Goal: Transaction & Acquisition: Book appointment/travel/reservation

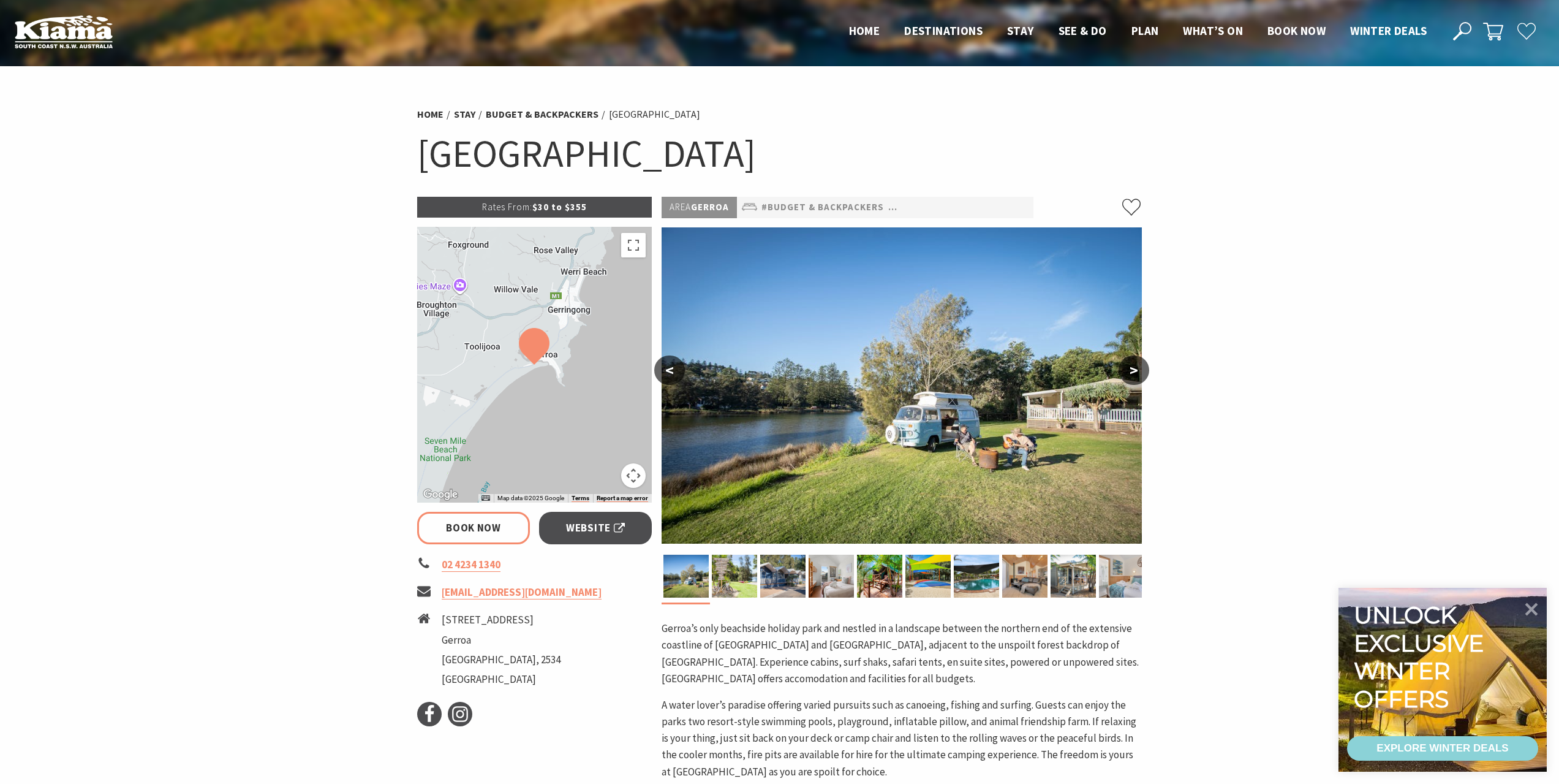
select select "3"
select select "2"
click at [1139, 372] on button ">" at bounding box center [1134, 370] width 31 height 29
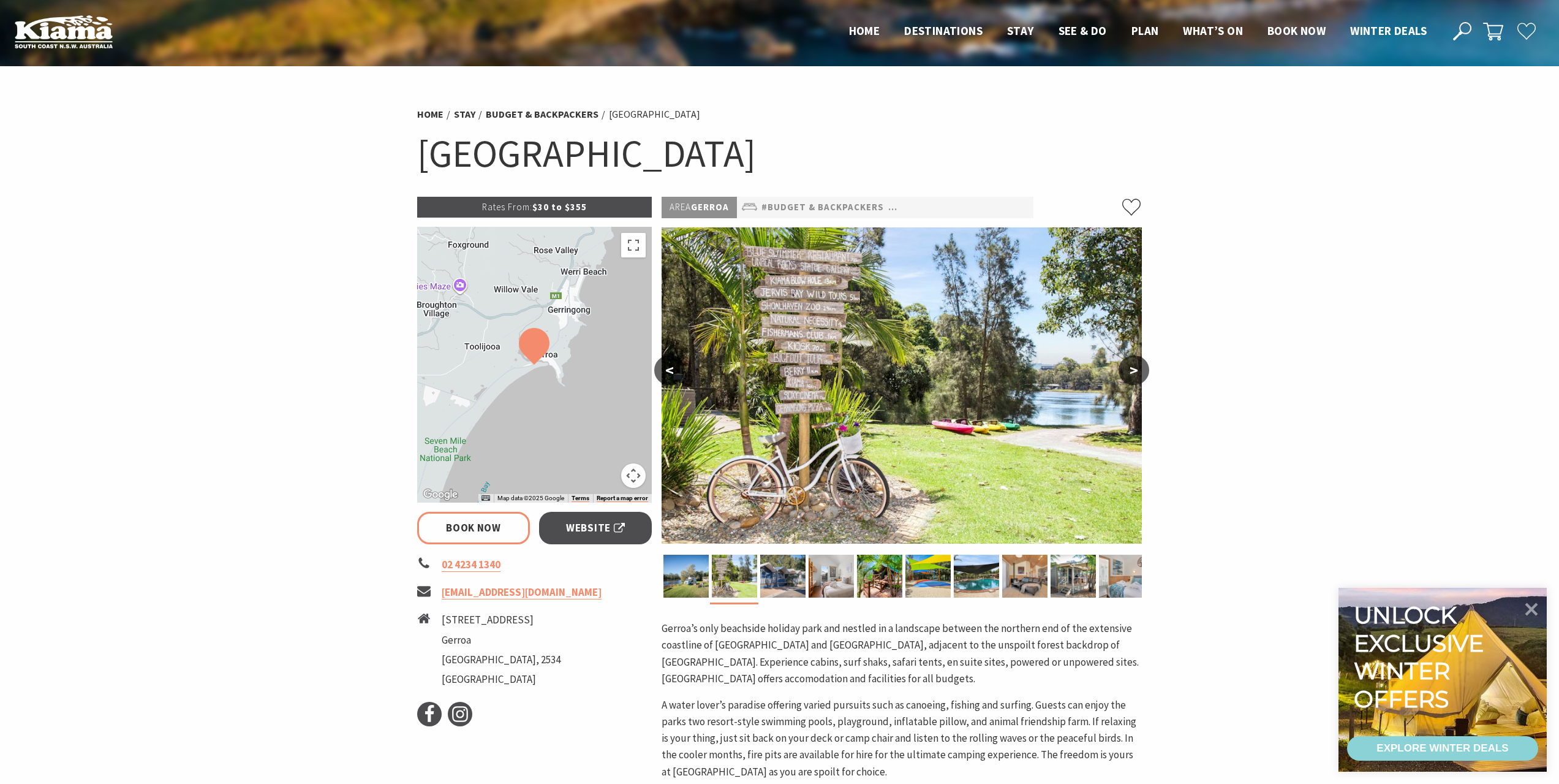
click at [1139, 372] on button ">" at bounding box center [1134, 370] width 31 height 29
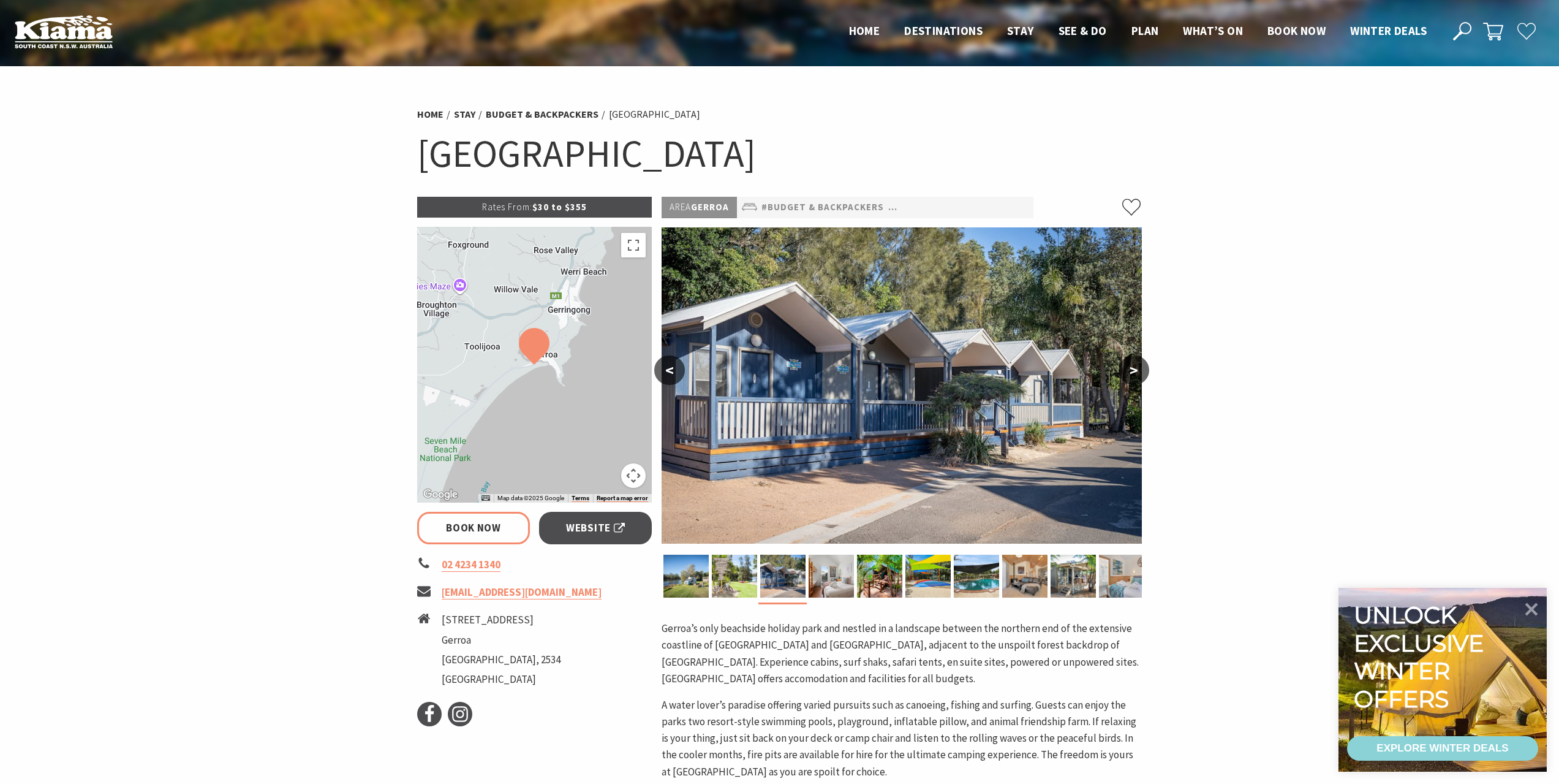
click at [1139, 372] on button ">" at bounding box center [1134, 370] width 31 height 29
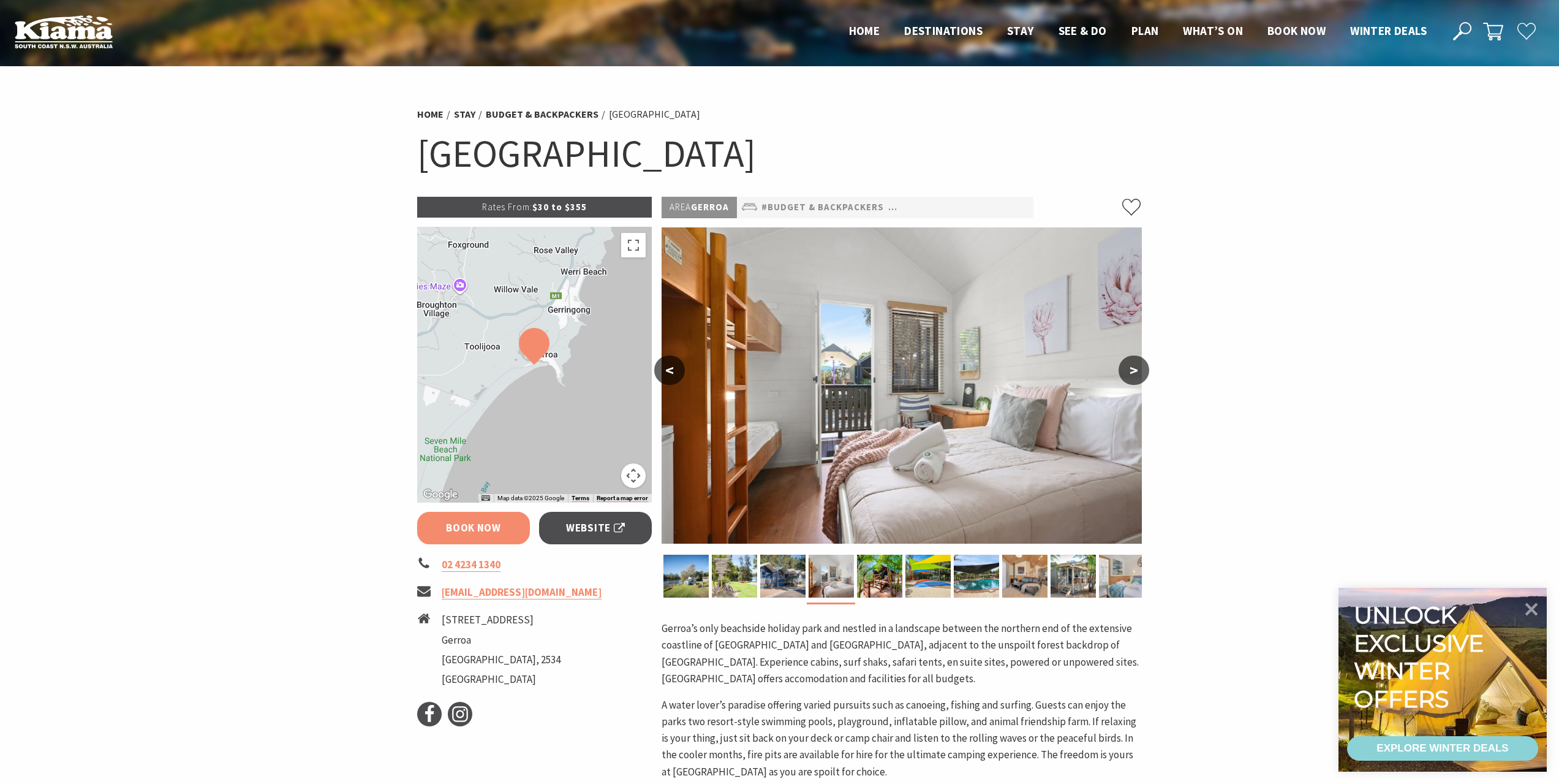
click at [491, 528] on link "Book Now" at bounding box center [474, 528] width 114 height 33
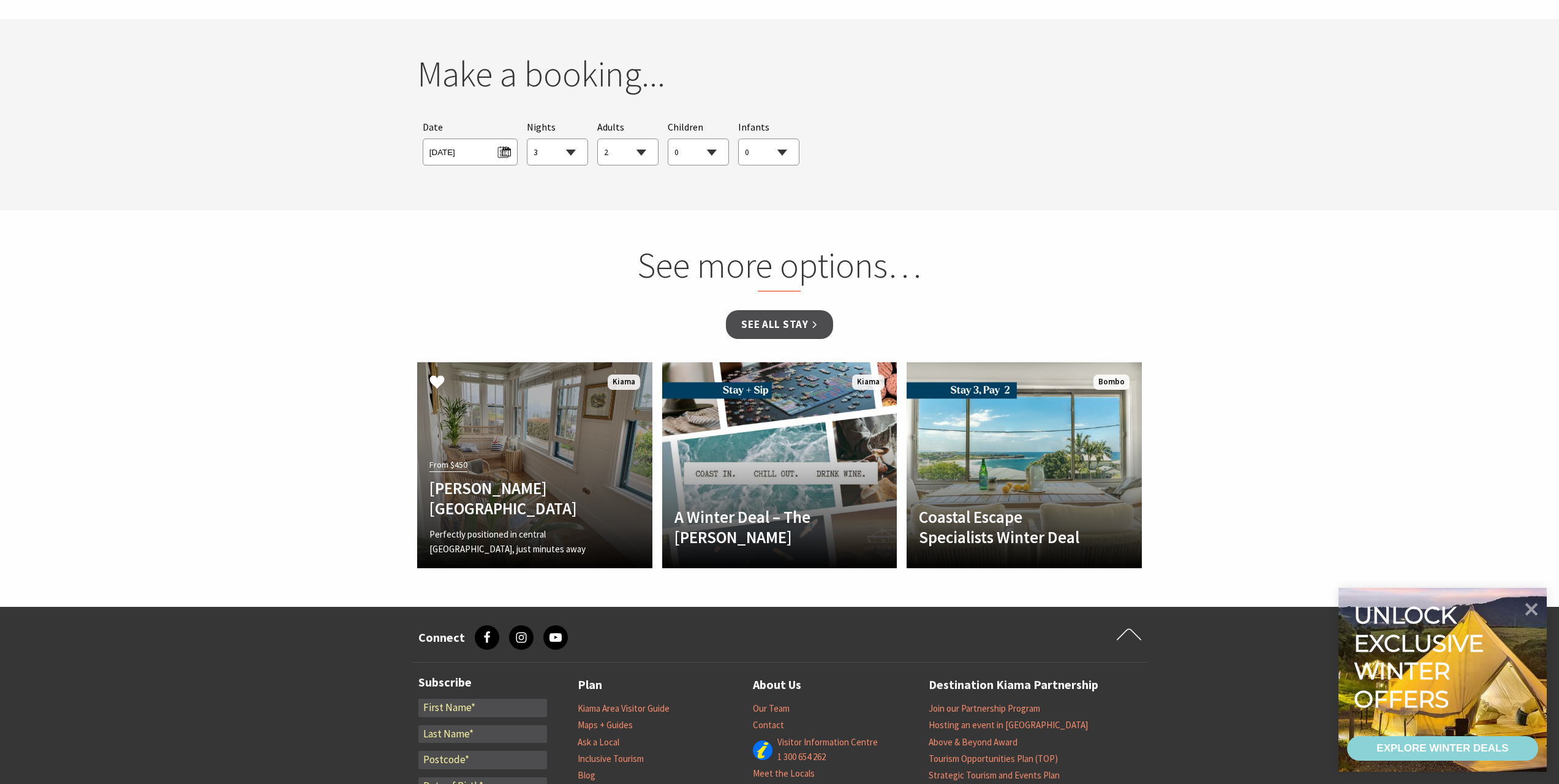
scroll to position [1148, 0]
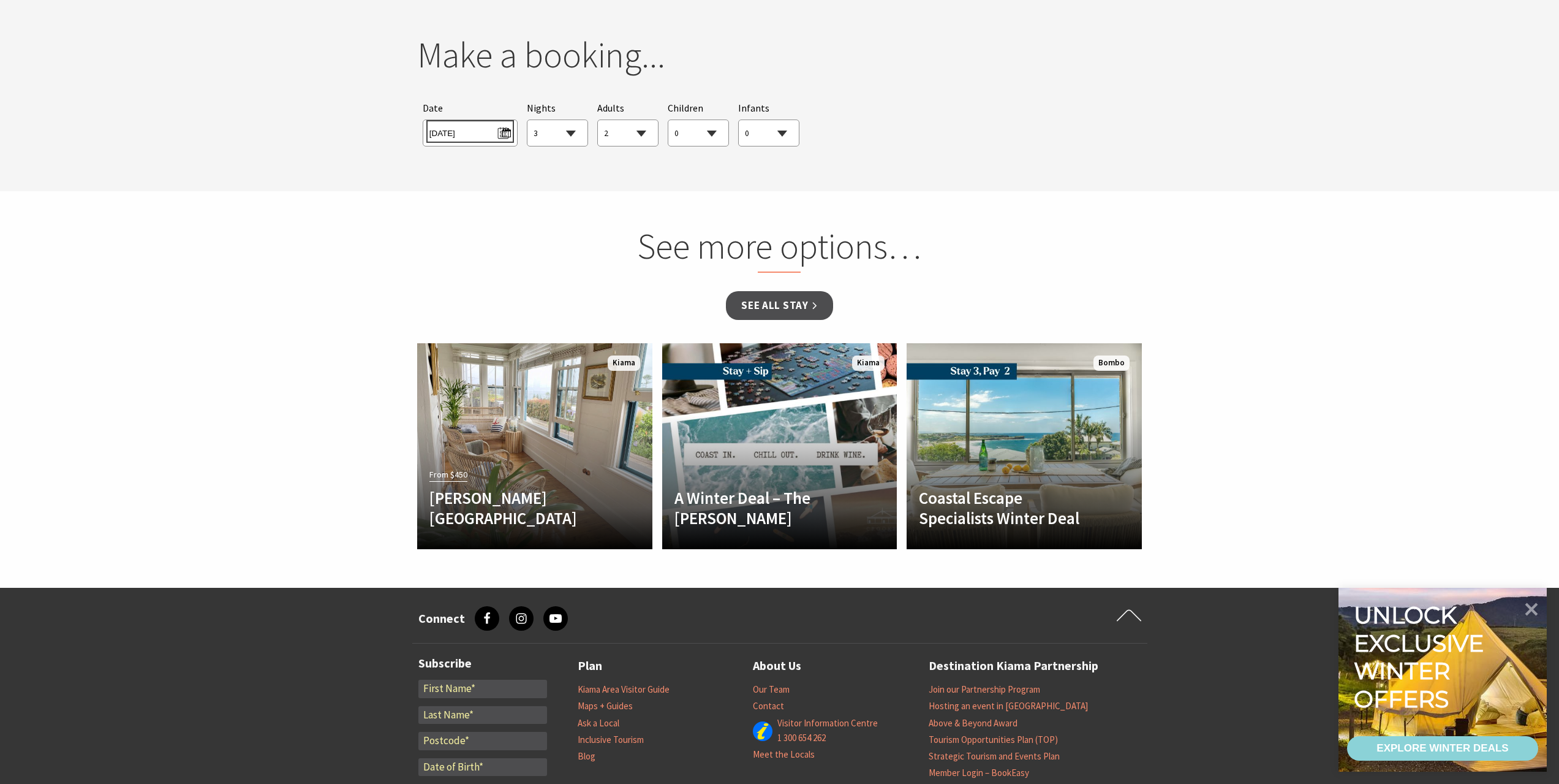
click at [500, 136] on span "[DATE]" at bounding box center [470, 131] width 82 height 16
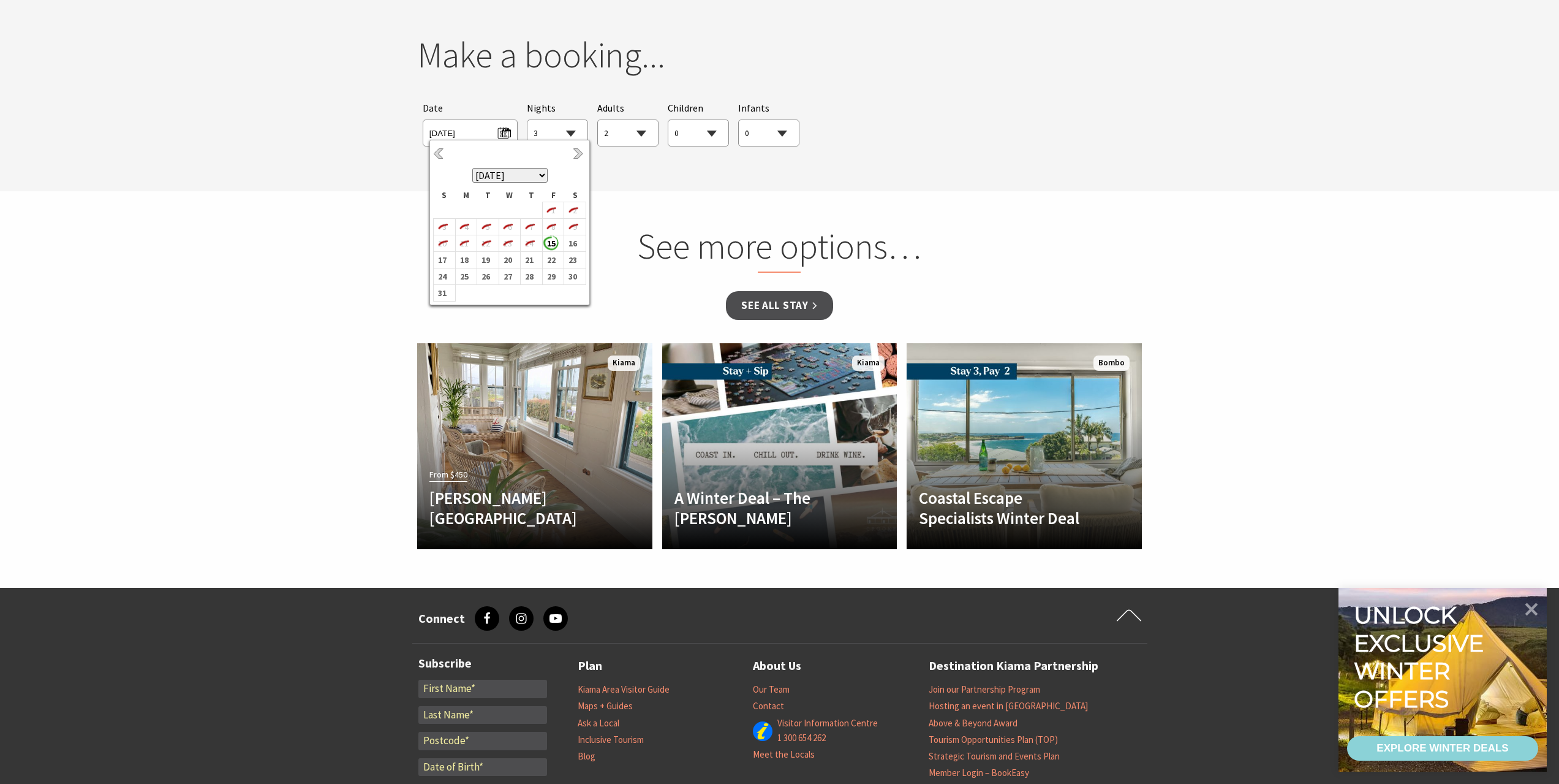
click at [540, 177] on select "[DATE] [DATE] [DATE] [DATE] [DATE] [DATE] [DATE] [DATE] [DATE] [DATE] [DATE] [D…" at bounding box center [509, 176] width 75 height 15
click at [569, 213] on b "4" at bounding box center [572, 214] width 16 height 16
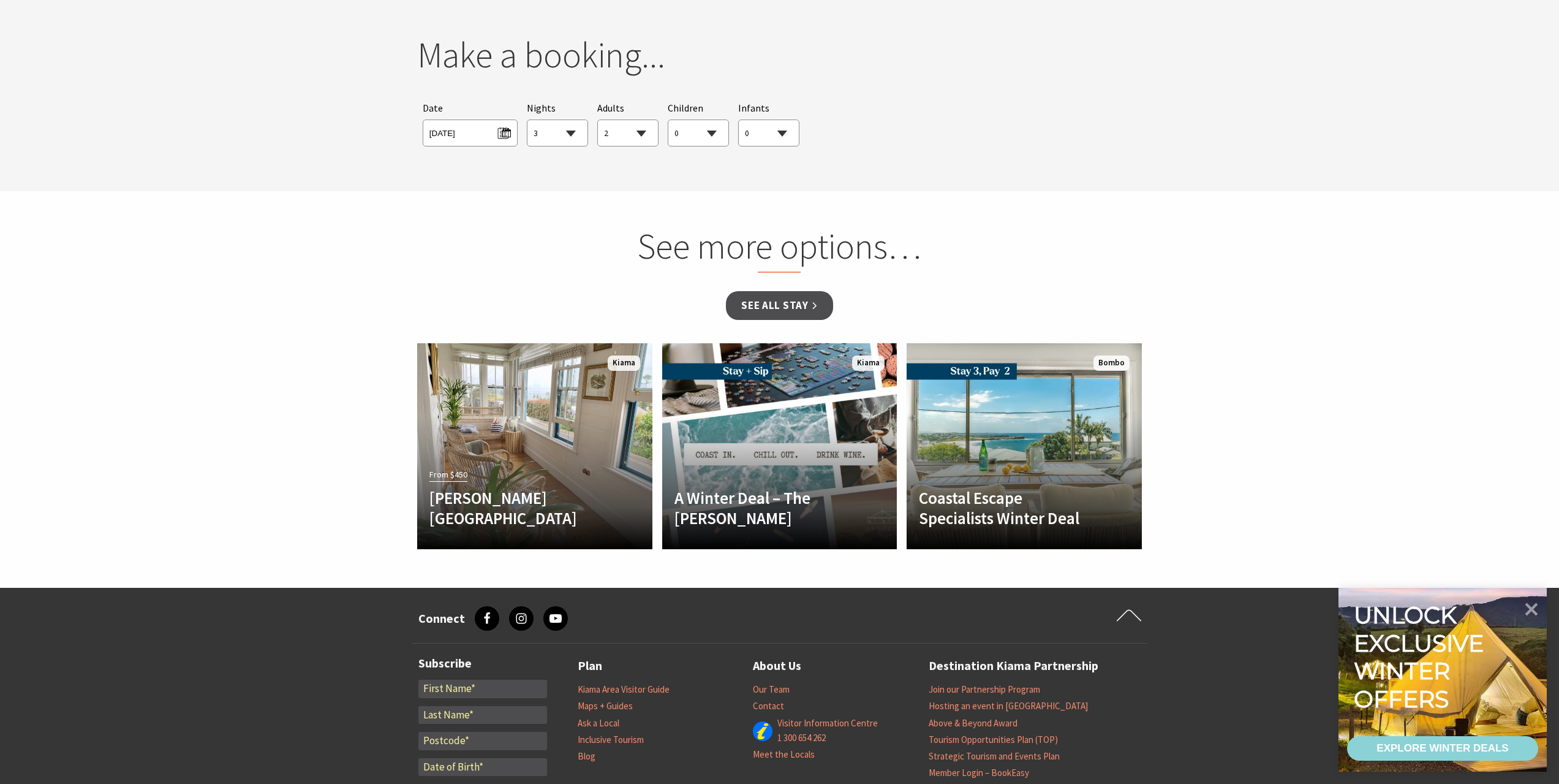
click at [574, 131] on select "1 2 3 4 5 6 7 8 9 10 11 12 13 14 15 16 17 18 19 20 21 22 23 24 25 26 27 28 29 30" at bounding box center [558, 134] width 60 height 27
select select "2"
click at [528, 120] on select "1 2 3 4 5 6 7 8 9 10 11 12 13 14 15 16 17 18 19 20 21 22 23 24 25 26 27 28 29 30" at bounding box center [558, 134] width 60 height 27
click at [647, 129] on select "0 1 2 3 4 5 6 7 8 9 10 11 12 13 14 15 16 17 18 19 20 21 22 23 24 25 26 27 28 29…" at bounding box center [628, 134] width 60 height 27
select select "4"
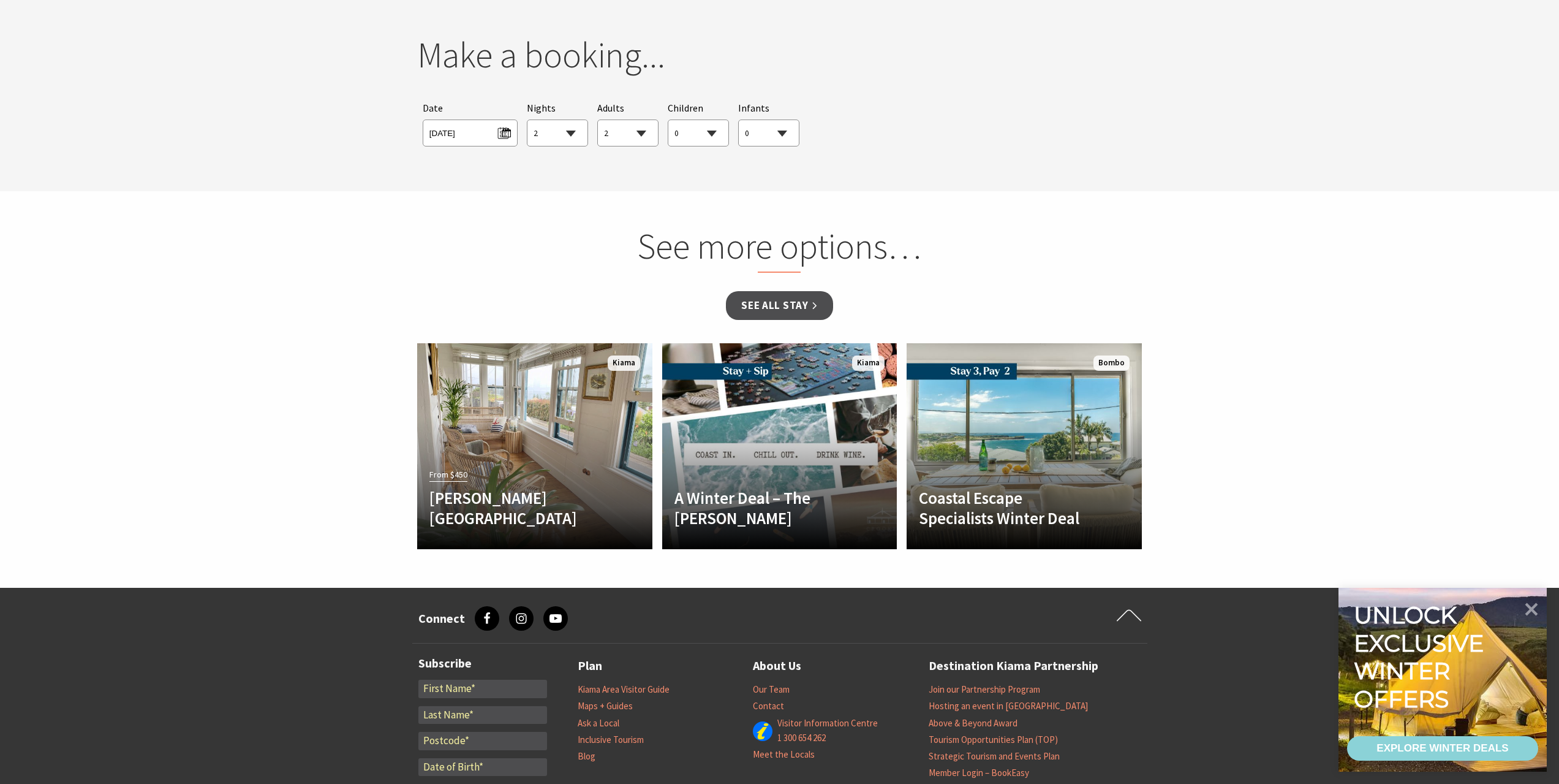
click at [598, 120] on select "0 1 2 3 4 5 6 7 8 9 10 11 12 13 14 15 16 17 18 19 20 21 22 23 24 25 26 27 28 29…" at bounding box center [628, 134] width 60 height 27
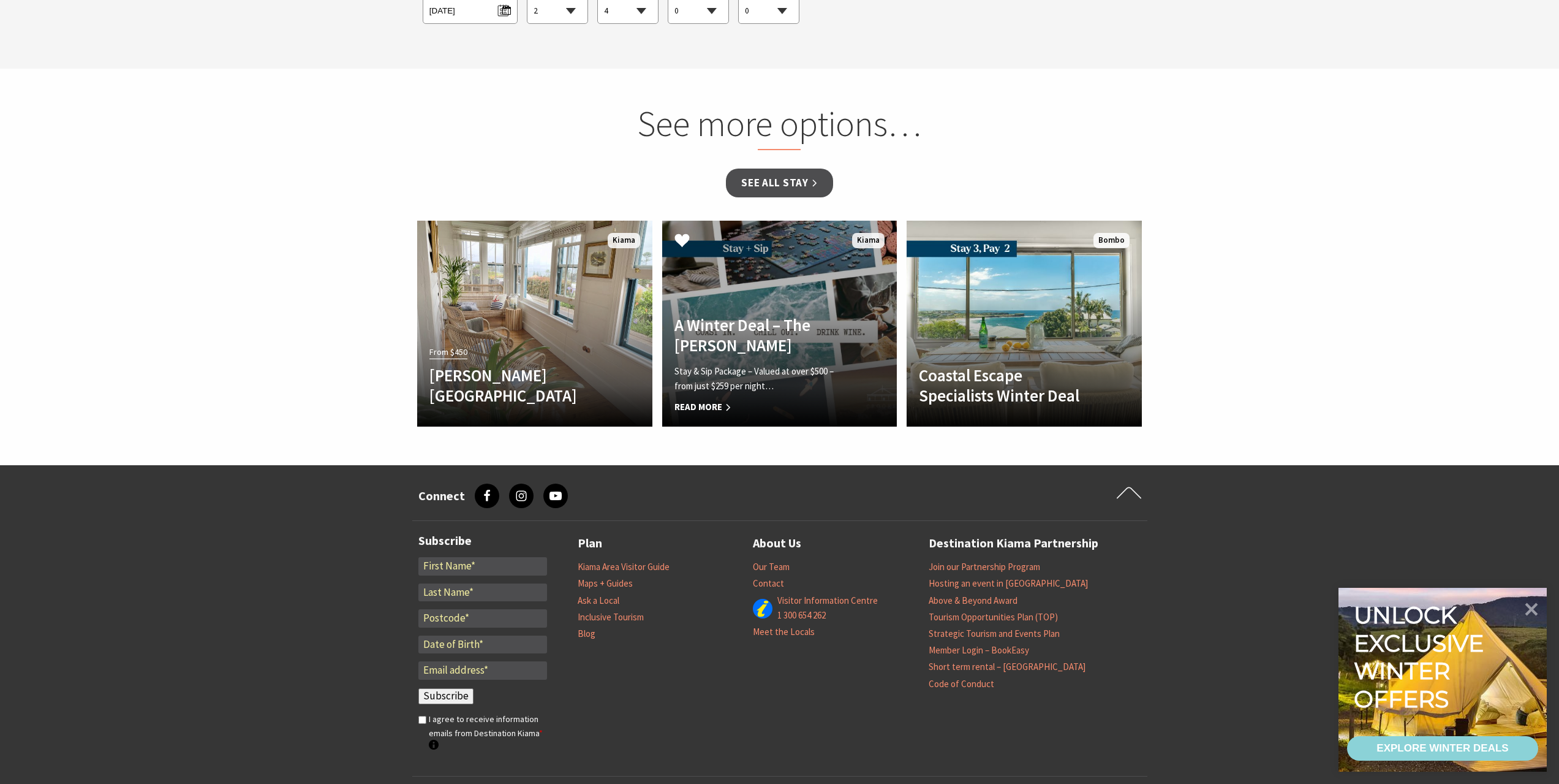
scroll to position [1025, 0]
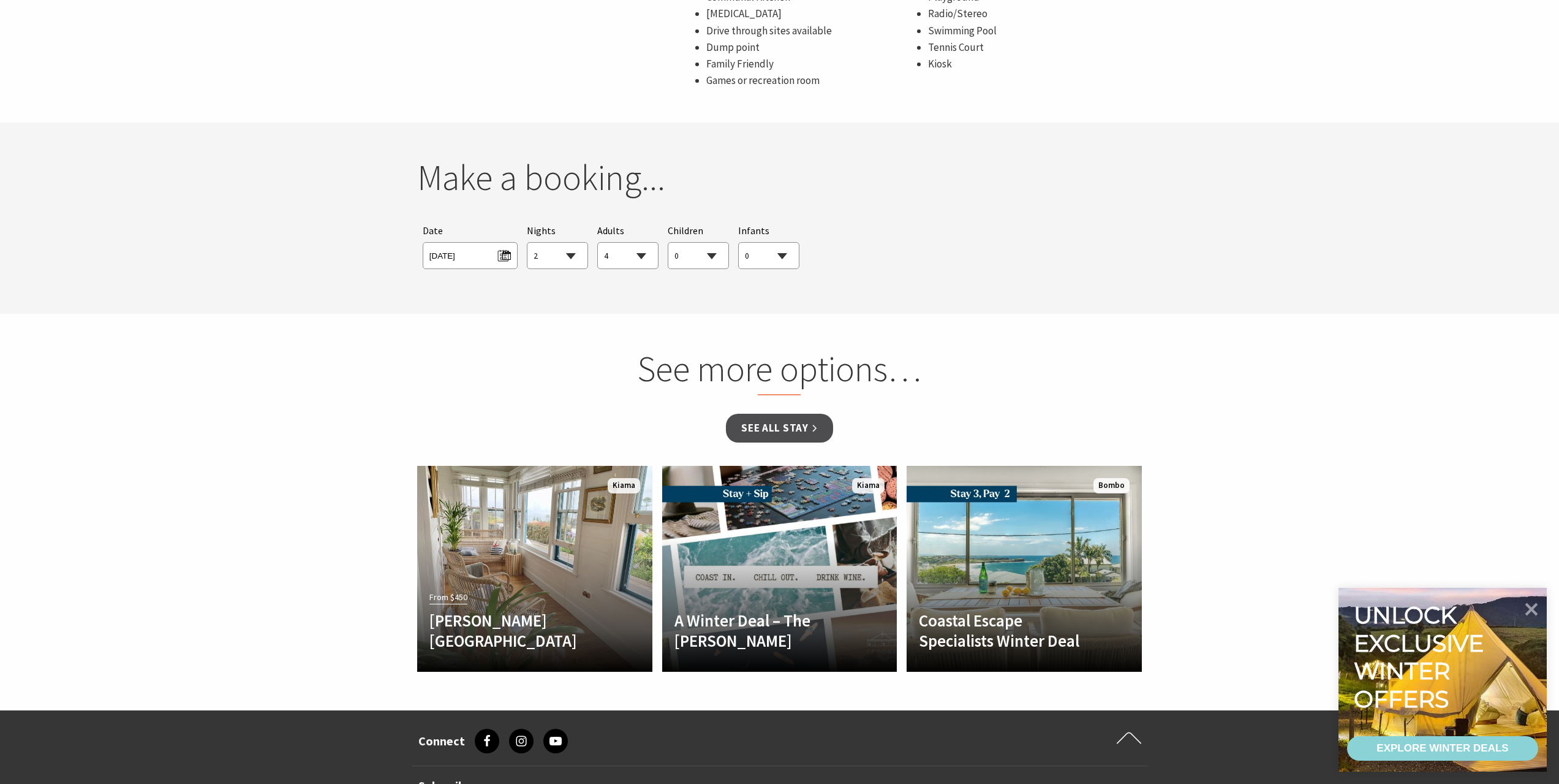
click at [830, 254] on div "Searching for Accommodation Tours Events Car Hire Packages Date [DATE] Nights 1…" at bounding box center [780, 246] width 726 height 57
click at [758, 254] on select "0 1 2 3 4 5 6 7 8 9 10 11 12 13 14 15 16 17 18 19 20 21 22 23 24 25 26 27 28 29…" at bounding box center [769, 256] width 60 height 27
click at [739, 243] on select "0 1 2 3 4 5 6 7 8 9 10 11 12 13 14 15 16 17 18 19 20 21 22 23 24 25 26 27 28 29…" at bounding box center [769, 256] width 60 height 27
click at [777, 424] on link "See all Stay" at bounding box center [779, 428] width 106 height 29
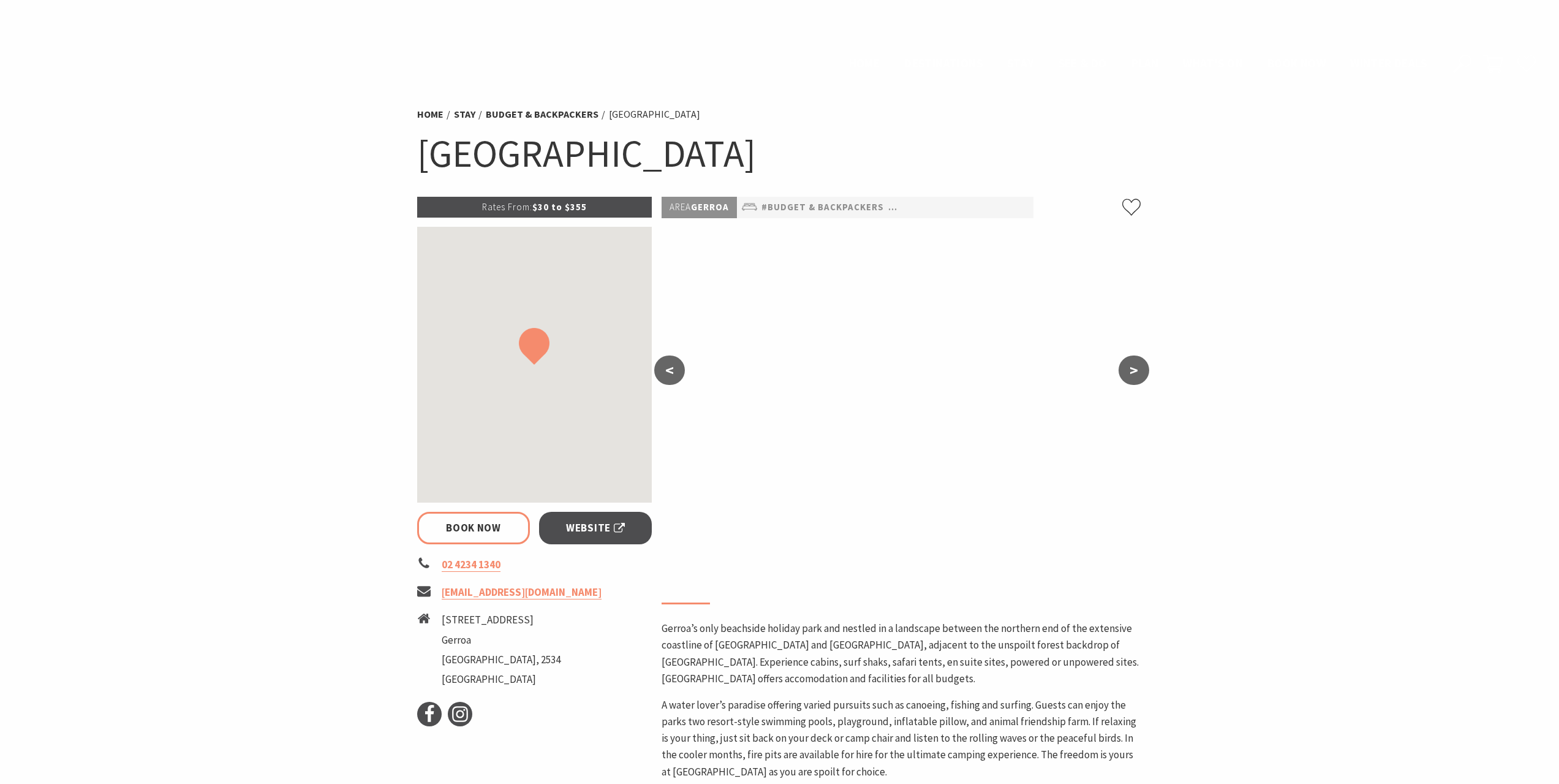
select select "2"
select select "4"
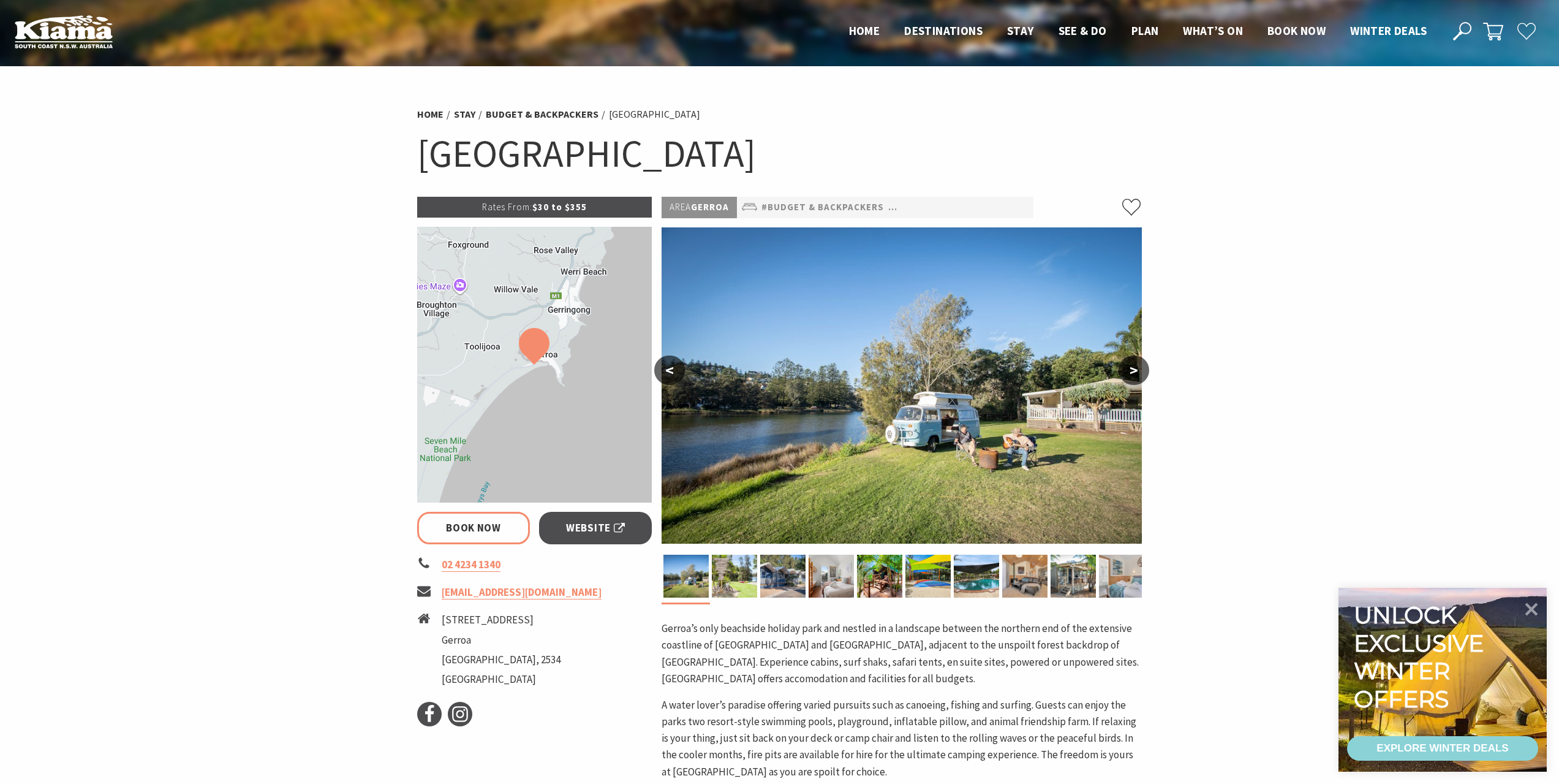
select select "2"
select select "4"
click at [580, 528] on span "Website" at bounding box center [595, 528] width 59 height 16
select select "2"
